Goal: Navigation & Orientation: Go to known website

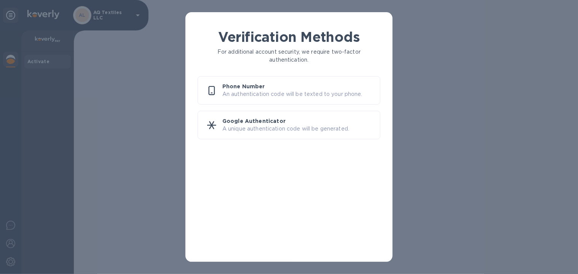
click at [214, 89] on icon at bounding box center [212, 90] width 6 height 9
